Goal: Navigation & Orientation: Go to known website

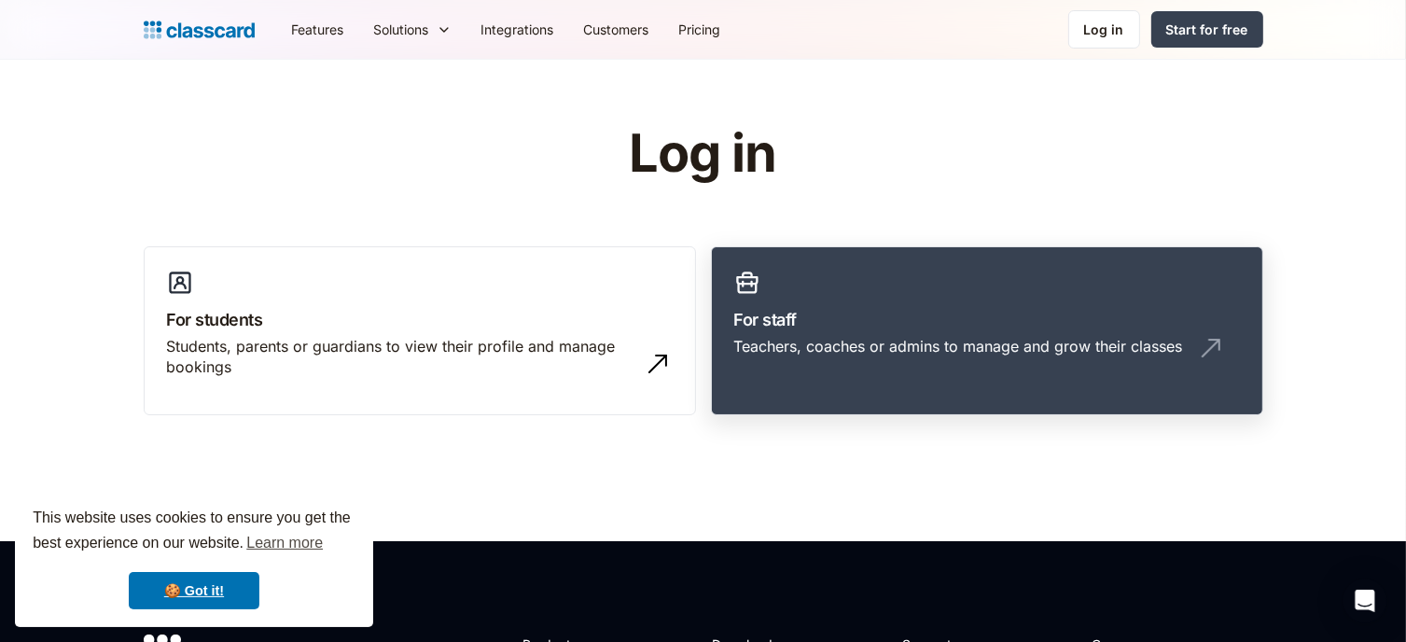
click at [937, 342] on div "Teachers, coaches or admins to manage and grow their classes" at bounding box center [958, 346] width 449 height 21
